Goal: Task Accomplishment & Management: Use online tool/utility

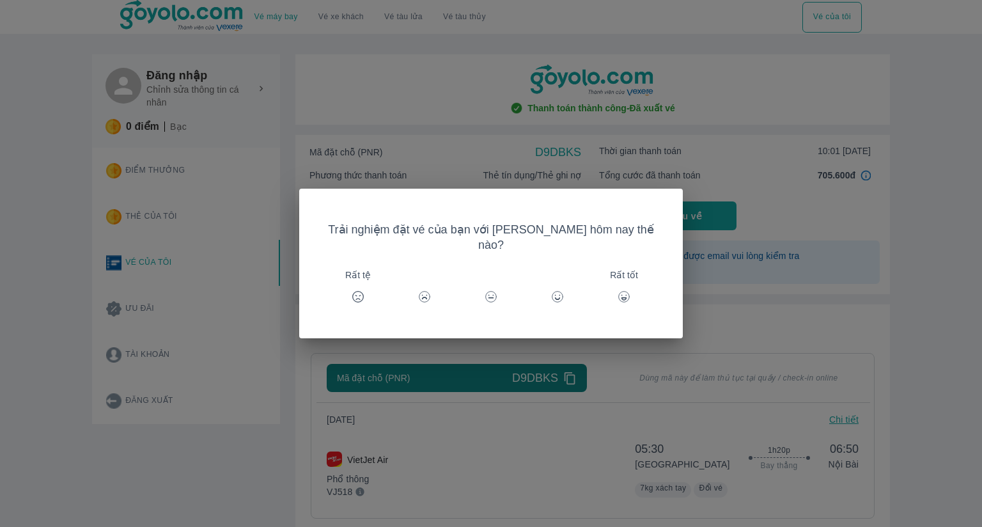
click at [618, 290] on icon at bounding box center [624, 296] width 13 height 13
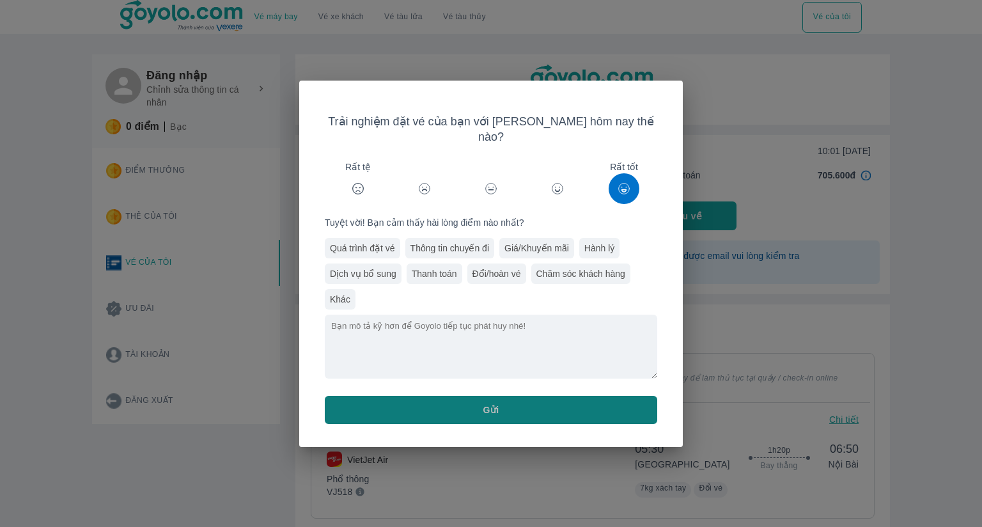
click at [530, 396] on button "Gửi" at bounding box center [491, 410] width 333 height 28
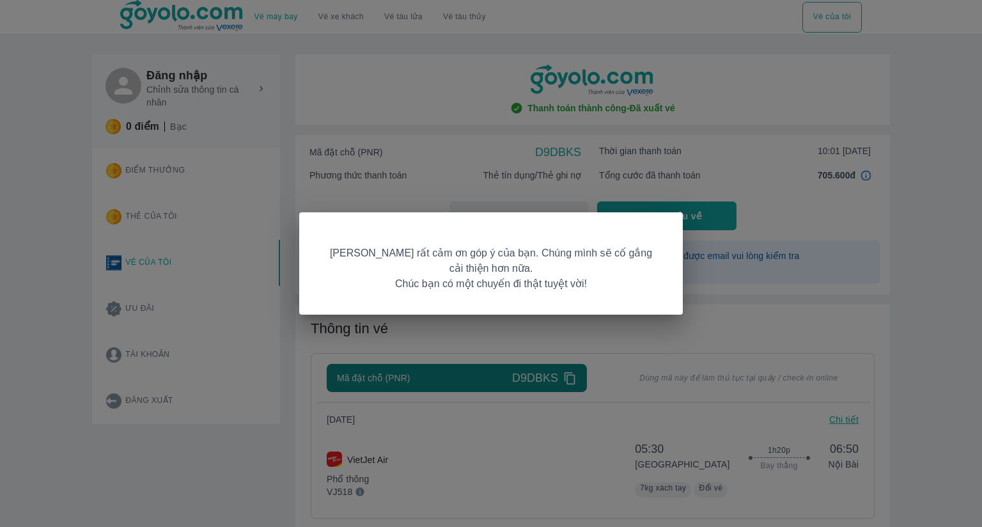
click at [648, 317] on div "[PERSON_NAME] rất cảm ơn góp ý của bạn. Chúng mình sẽ cố gắng cải thiện hơn nữa…" at bounding box center [491, 263] width 982 height 527
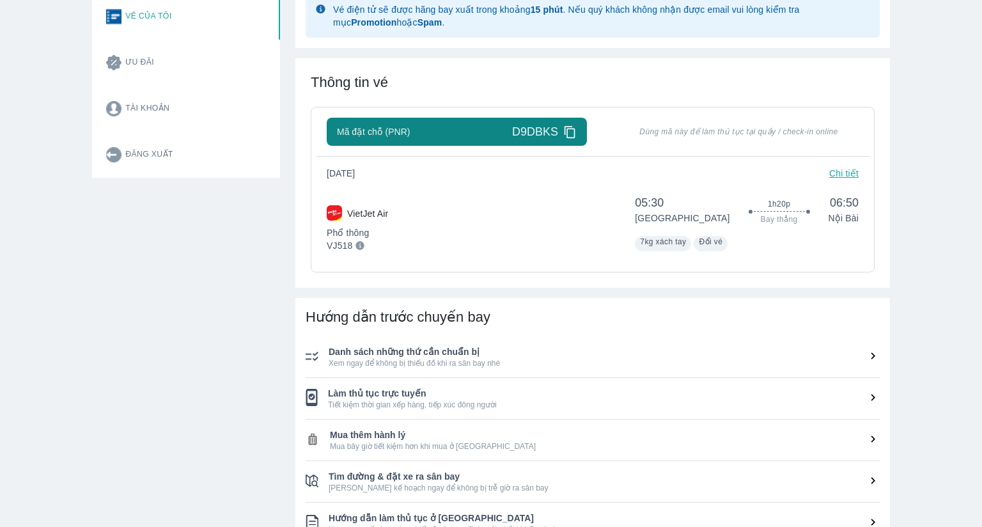
scroll to position [320, 0]
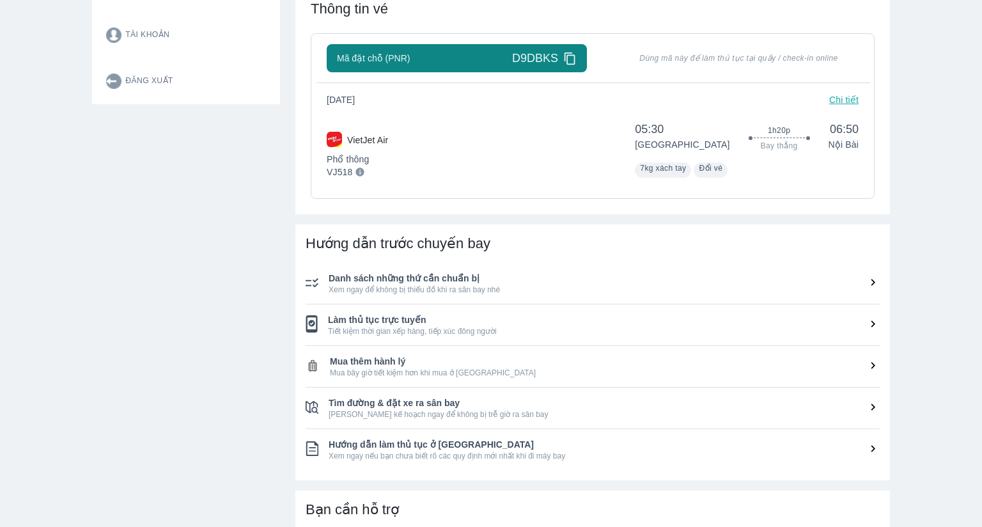
click at [592, 322] on span "Làm thủ tục trực tuyến" at bounding box center [604, 319] width 552 height 13
click at [867, 325] on icon at bounding box center [873, 323] width 13 height 13
click at [379, 324] on span "Làm thủ tục trực tuyến" at bounding box center [604, 319] width 552 height 13
click at [344, 324] on span "Làm thủ tục trực tuyến" at bounding box center [604, 319] width 552 height 13
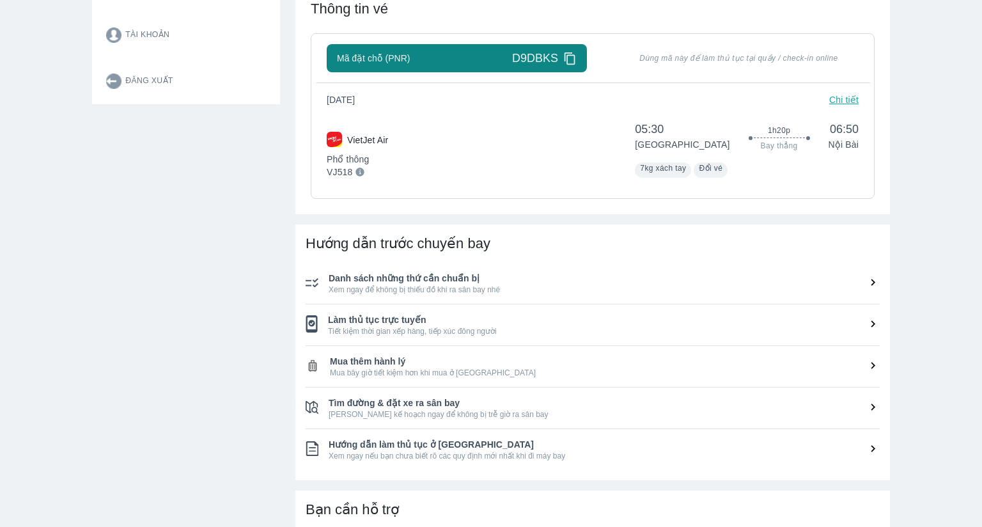
drag, startPoint x: 308, startPoint y: 328, endPoint x: 333, endPoint y: 324, distance: 24.6
click at [308, 327] on img at bounding box center [312, 323] width 12 height 17
click at [486, 322] on span "Làm thủ tục trực tuyến" at bounding box center [604, 319] width 552 height 13
click at [867, 322] on icon at bounding box center [873, 323] width 13 height 13
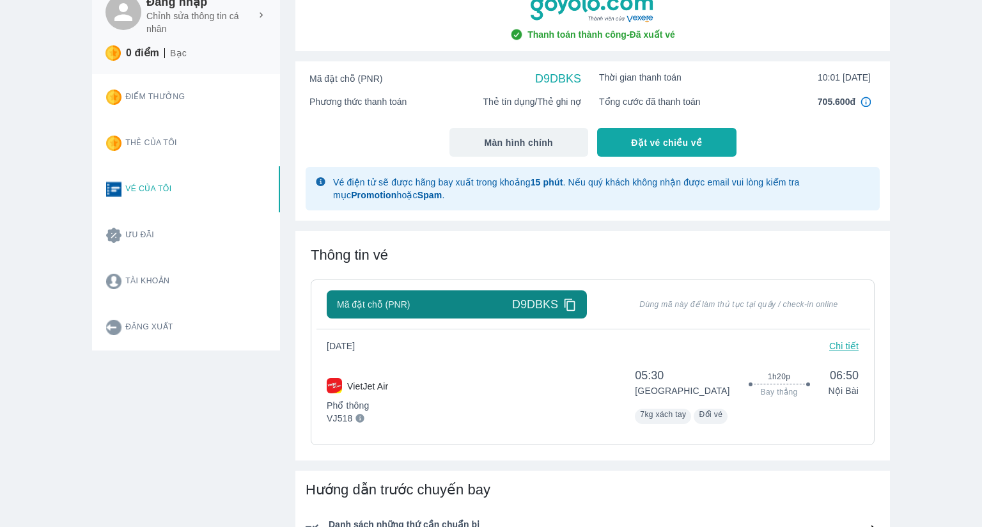
scroll to position [64, 0]
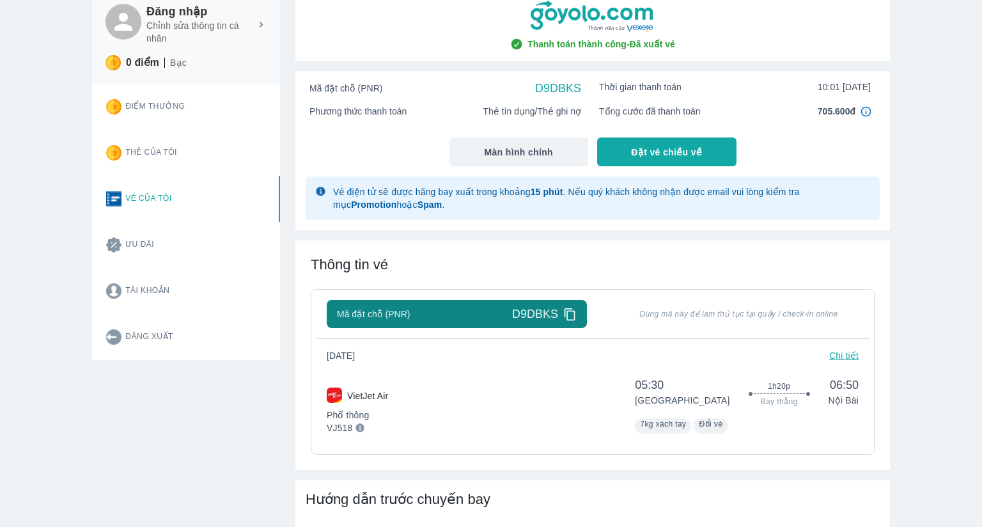
click at [565, 311] on icon at bounding box center [569, 314] width 13 height 13
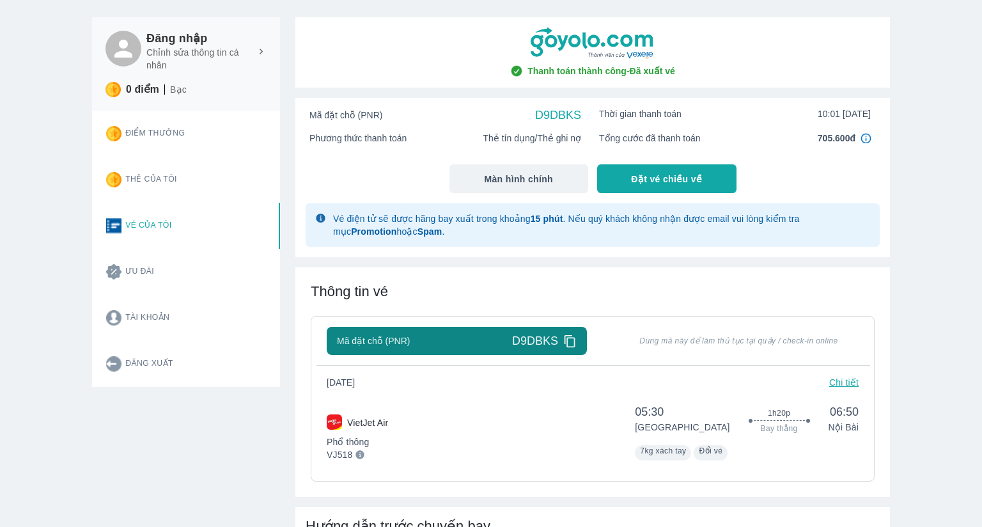
scroll to position [0, 0]
